Goal: Task Accomplishment & Management: Use online tool/utility

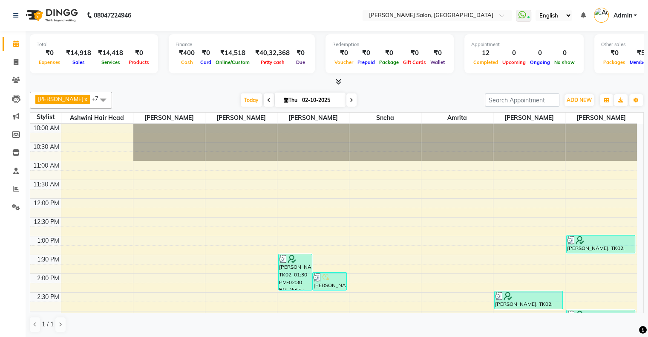
scroll to position [213, 0]
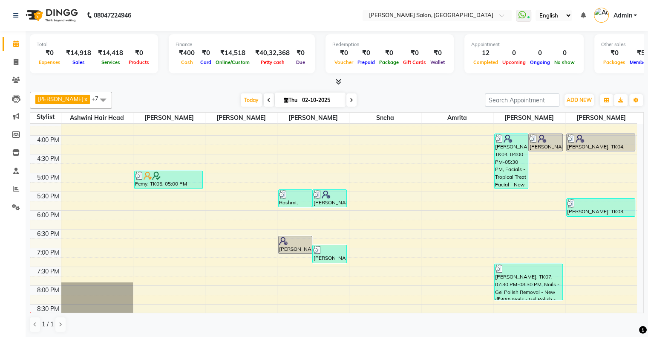
click at [23, 65] on li "Invoice" at bounding box center [13, 62] width 26 height 18
click at [15, 61] on icon at bounding box center [16, 62] width 5 height 6
select select "4073"
select select "service"
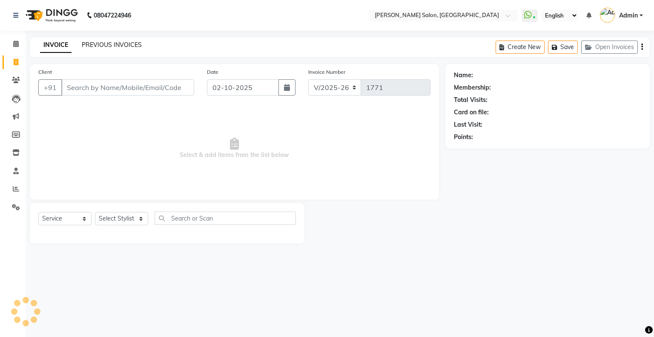
click at [109, 43] on link "PREVIOUS INVOICES" at bounding box center [112, 45] width 60 height 8
